Goal: Navigation & Orientation: Find specific page/section

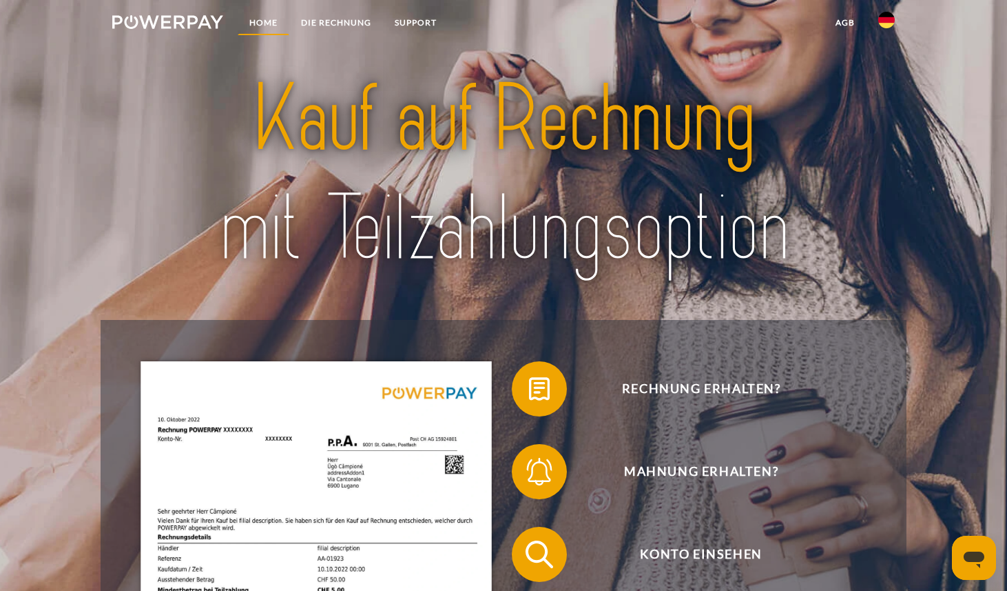
click at [263, 24] on link "Home" at bounding box center [264, 22] width 52 height 25
click at [160, 25] on img at bounding box center [167, 22] width 111 height 14
click at [268, 23] on link "Home" at bounding box center [264, 22] width 52 height 25
click at [337, 14] on link "DIE RECHNUNG" at bounding box center [336, 22] width 94 height 25
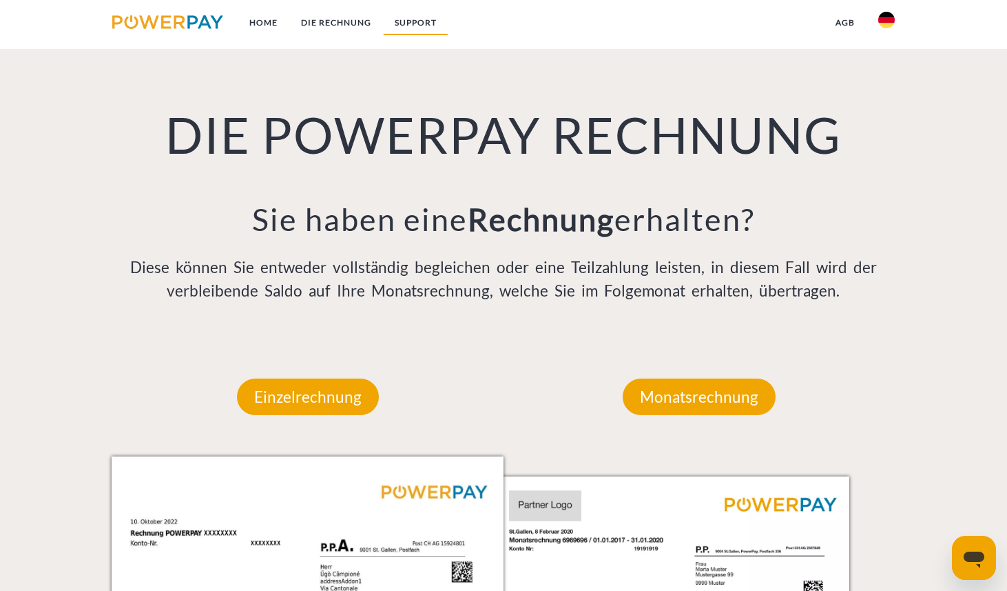
click at [403, 27] on link "SUPPORT" at bounding box center [415, 22] width 65 height 25
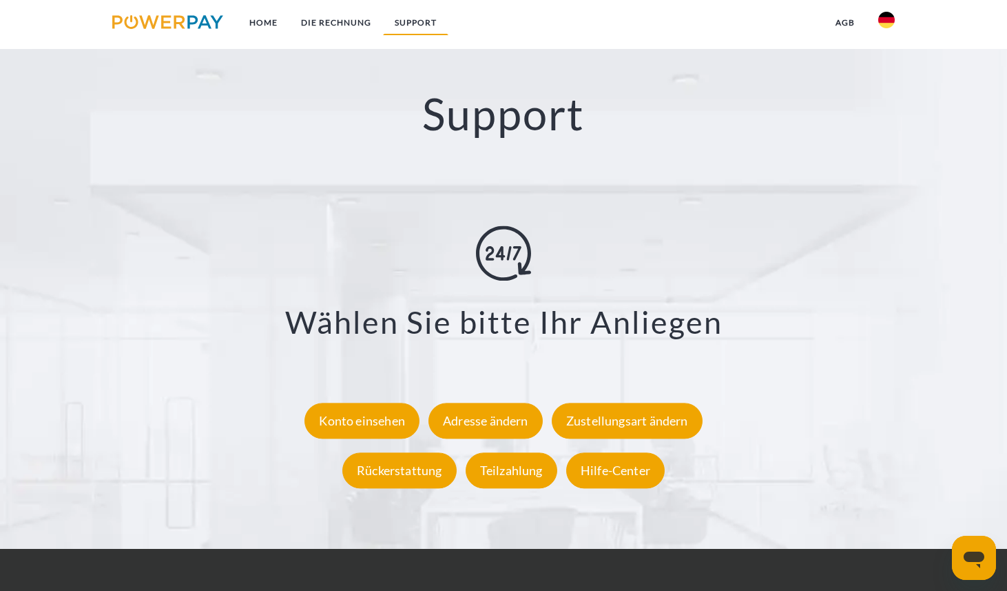
scroll to position [2357, 0]
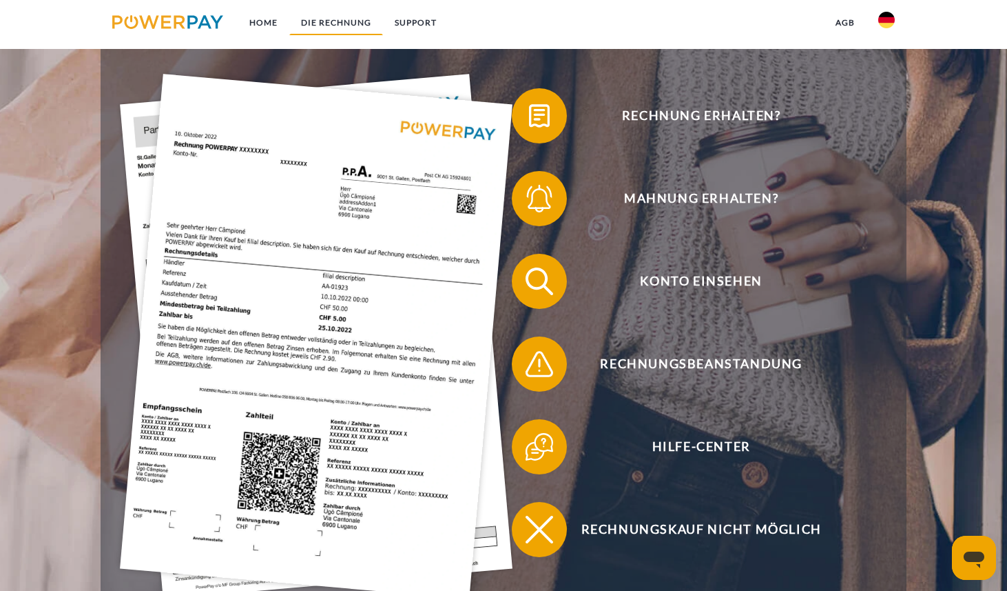
click at [337, 16] on link "DIE RECHNUNG" at bounding box center [336, 22] width 94 height 25
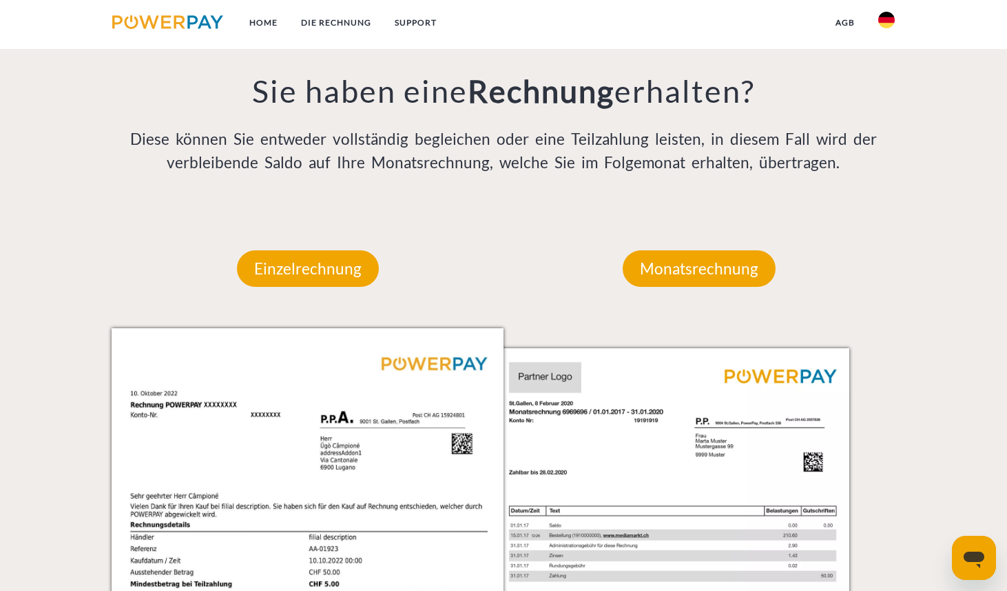
scroll to position [1123, 0]
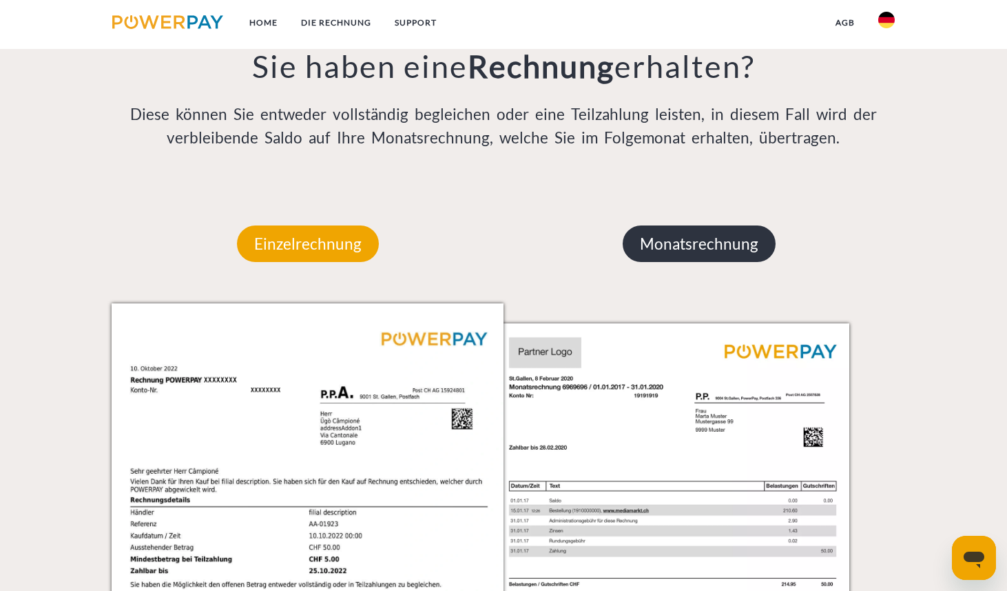
click at [671, 229] on p "Monatsrechnung" at bounding box center [699, 243] width 153 height 37
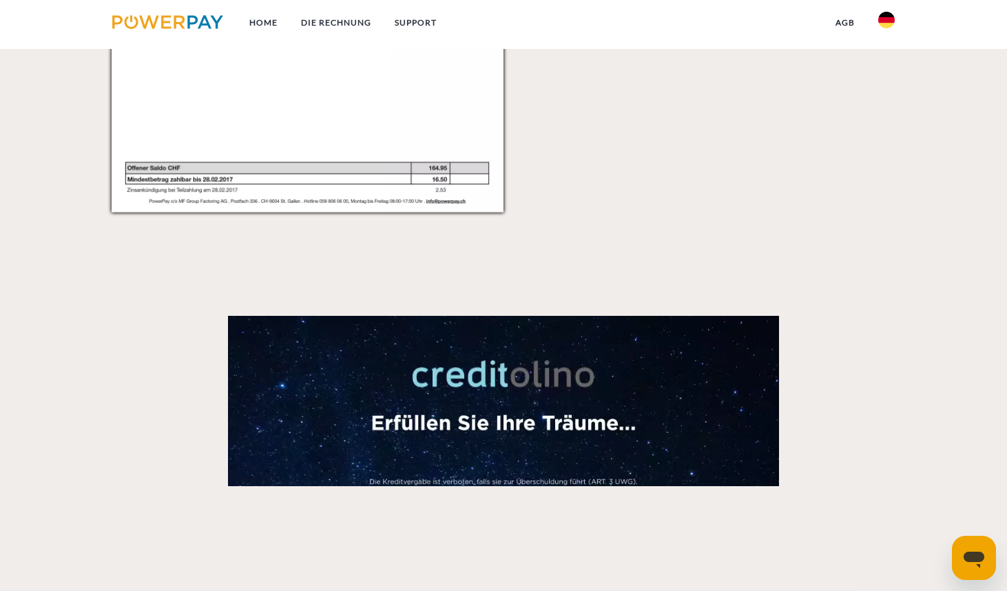
scroll to position [2085, 0]
